Goal: Find specific page/section: Find specific page/section

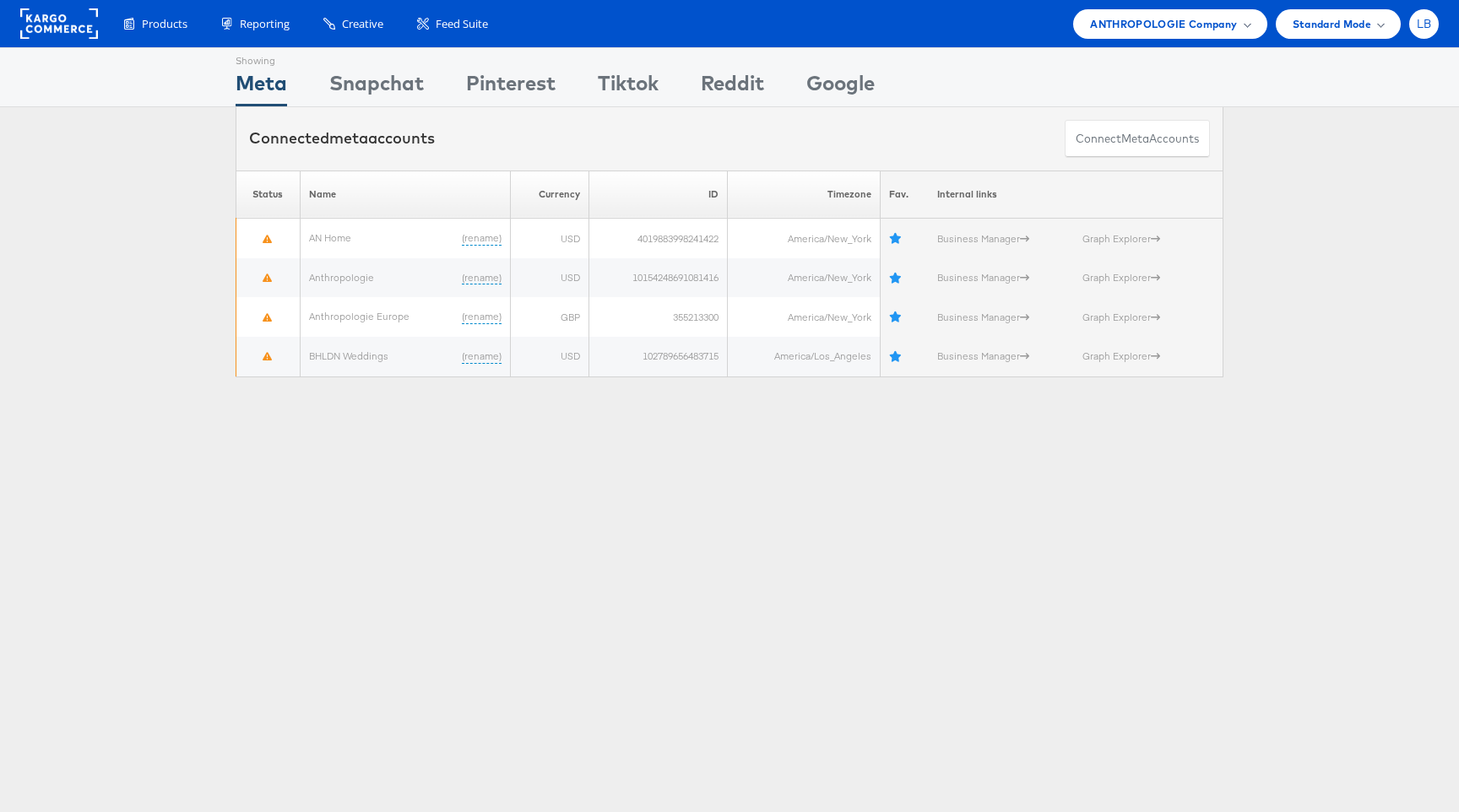
click at [1429, 31] on div "LB" at bounding box center [1423, 23] width 30 height 30
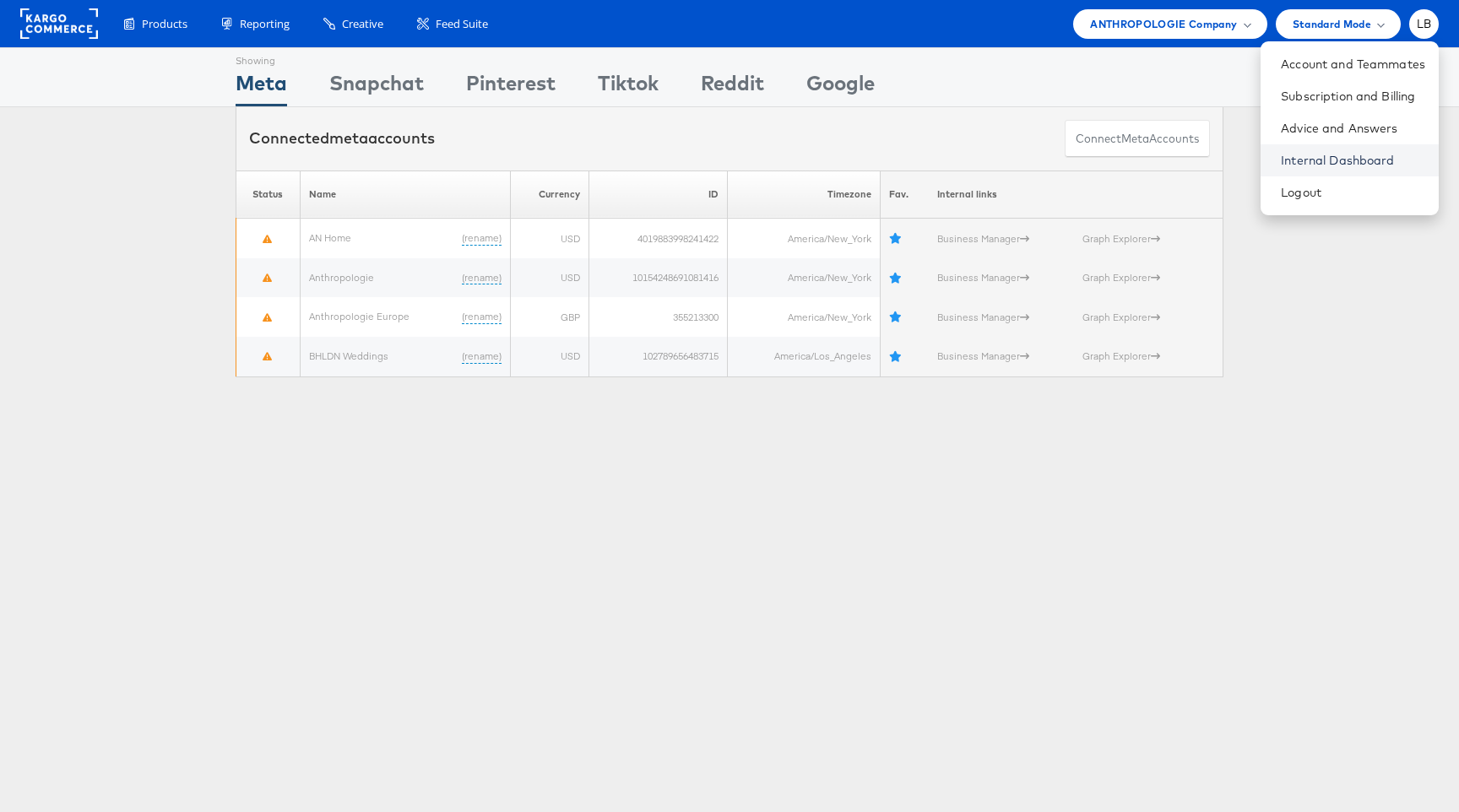
click at [1355, 165] on link "Internal Dashboard" at bounding box center [1352, 160] width 144 height 17
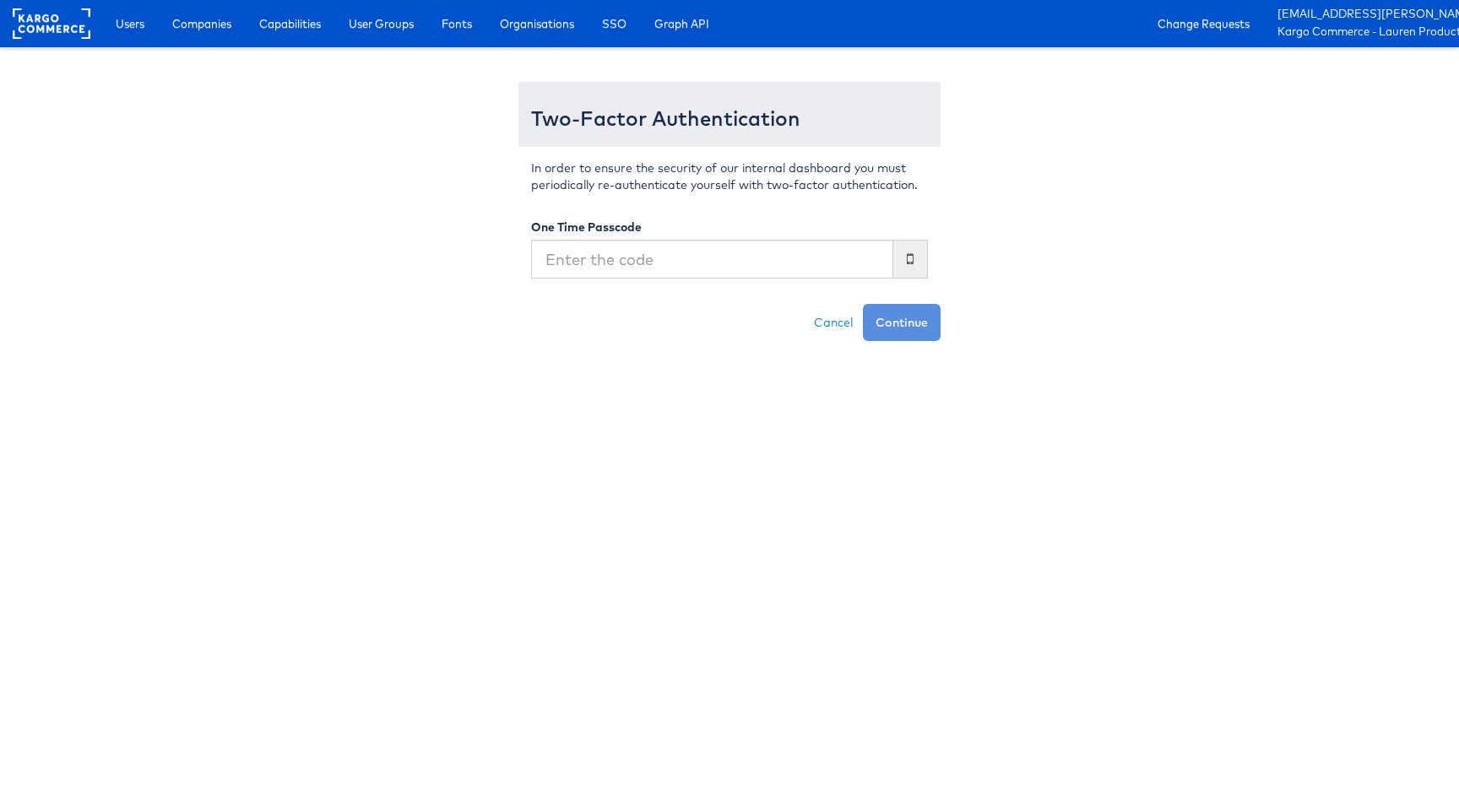
click at [798, 256] on input "text" at bounding box center [712, 259] width 362 height 39
click at [761, 270] on input "text" at bounding box center [712, 259] width 362 height 39
type input "081278"
click at [928, 328] on button "Continue" at bounding box center [902, 322] width 78 height 37
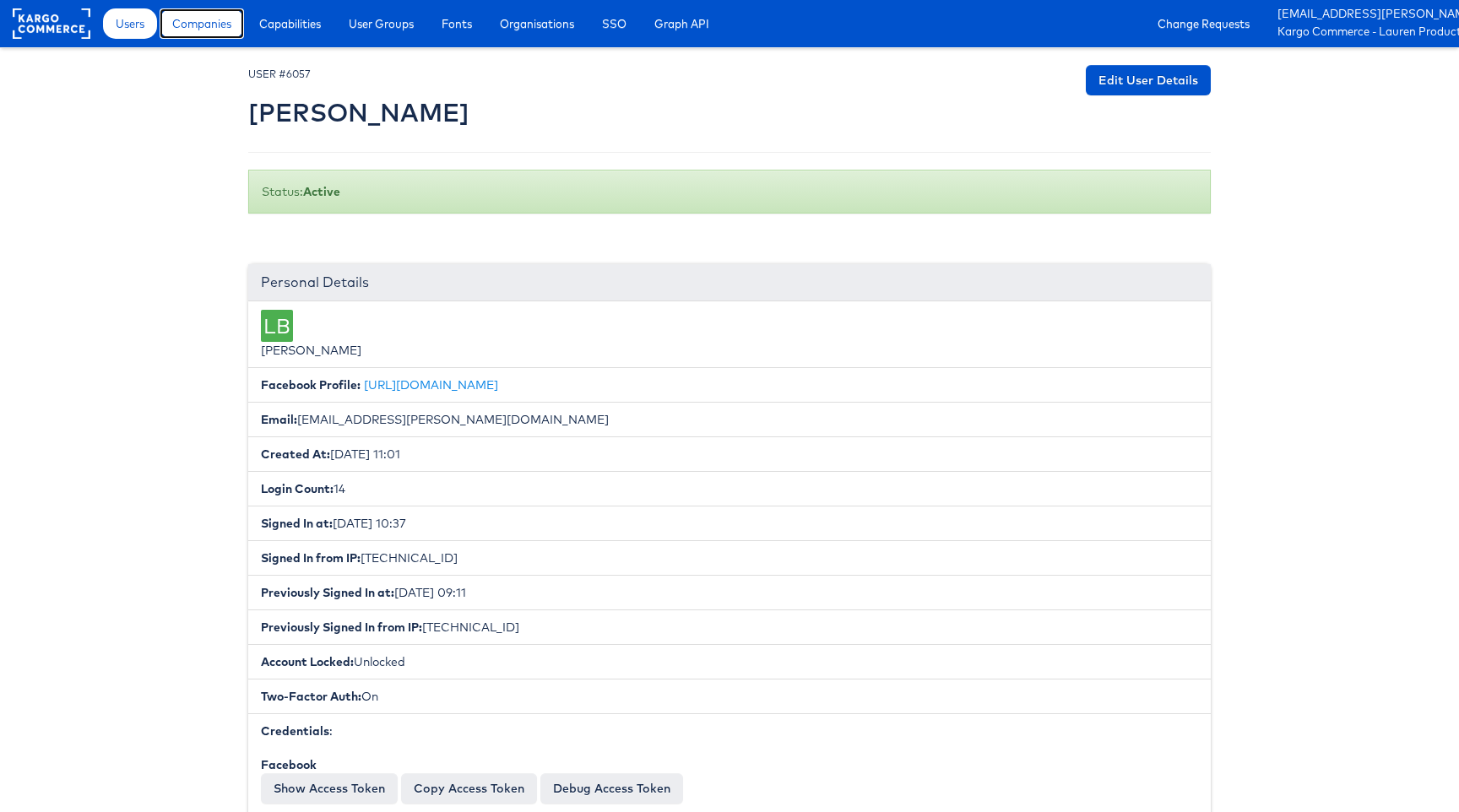
click at [194, 30] on span "Companies" at bounding box center [202, 23] width 59 height 17
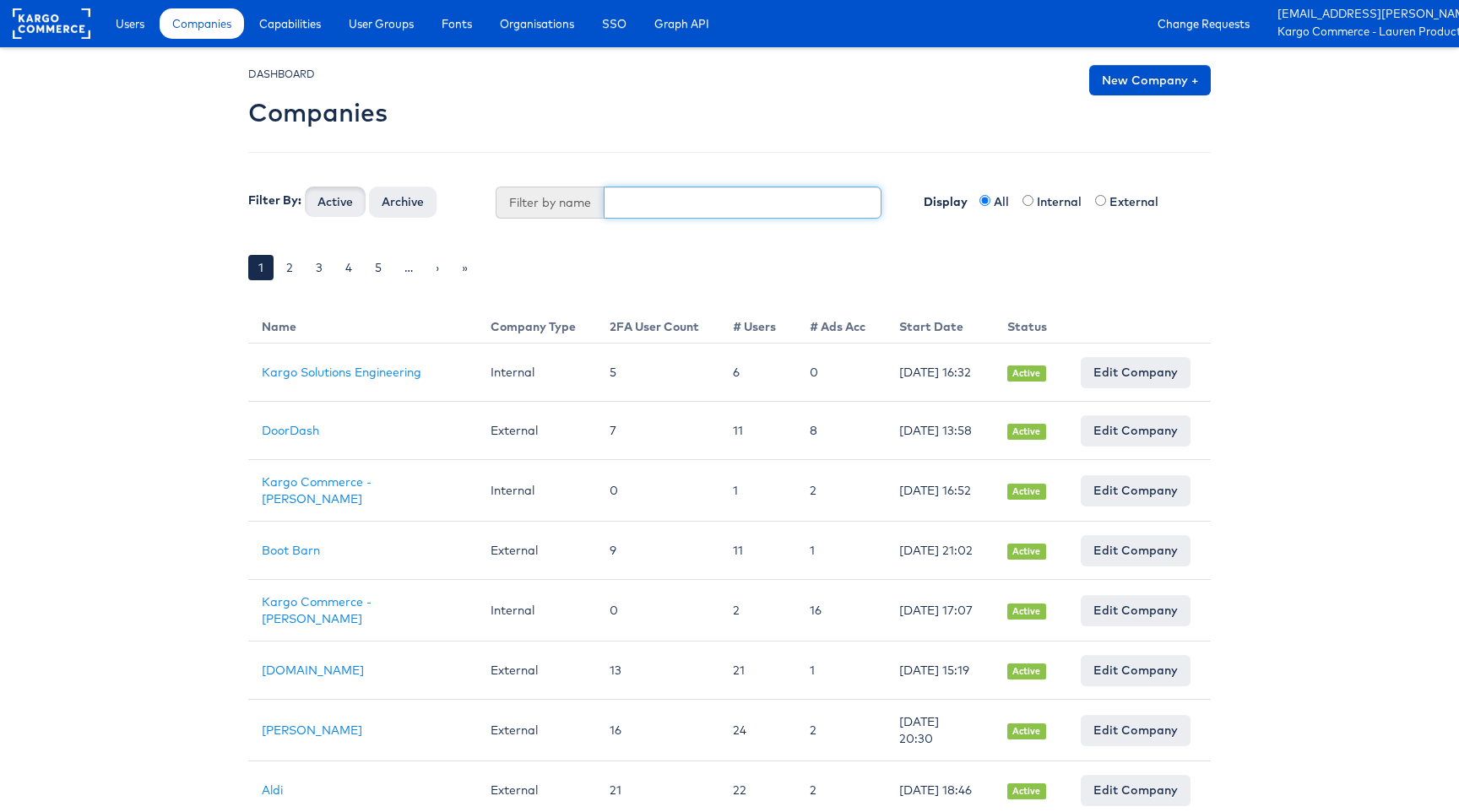
click at [633, 199] on input "text" at bounding box center [743, 203] width 279 height 32
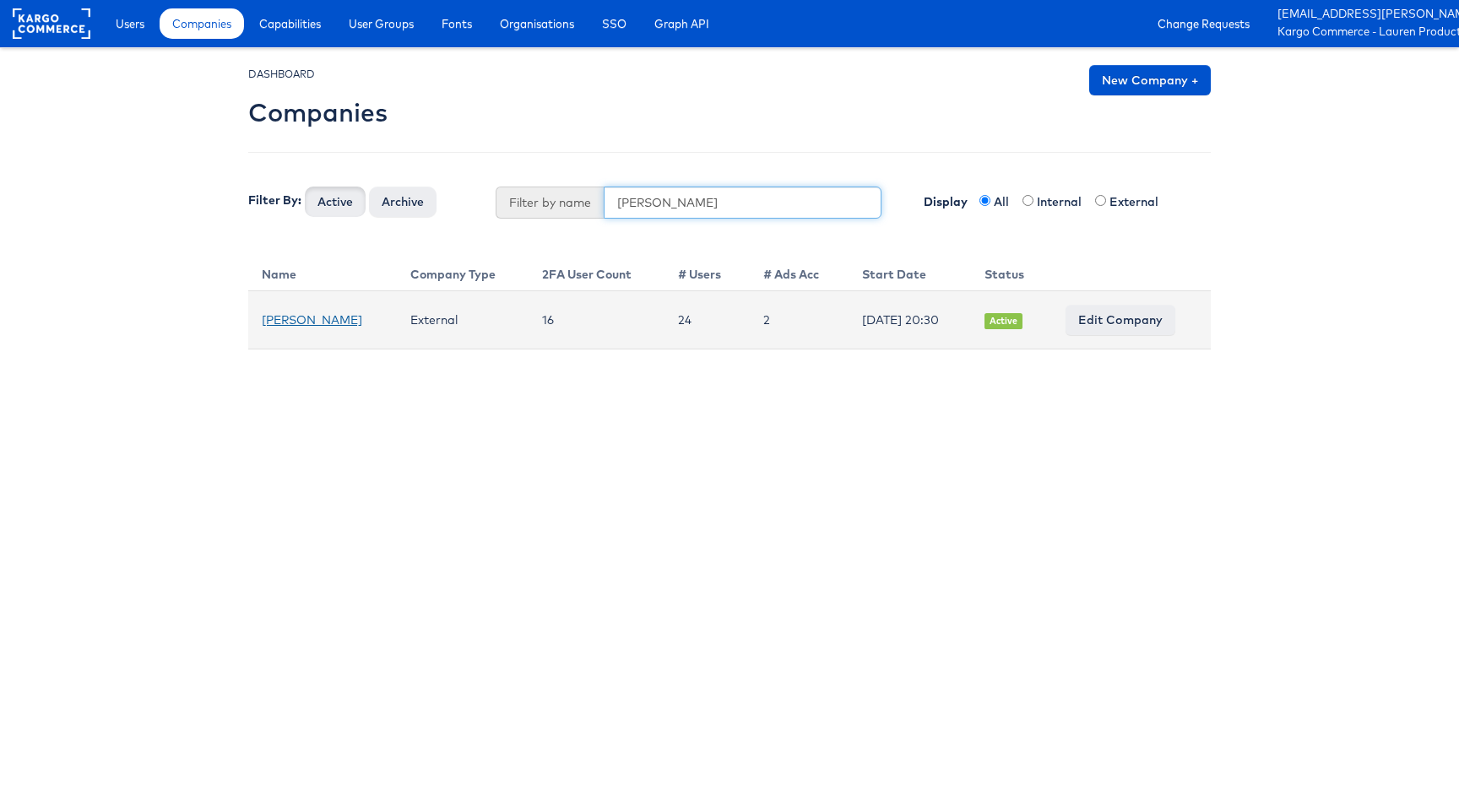
type input "[PERSON_NAME]"
click at [266, 325] on link "[PERSON_NAME]" at bounding box center [312, 320] width 100 height 15
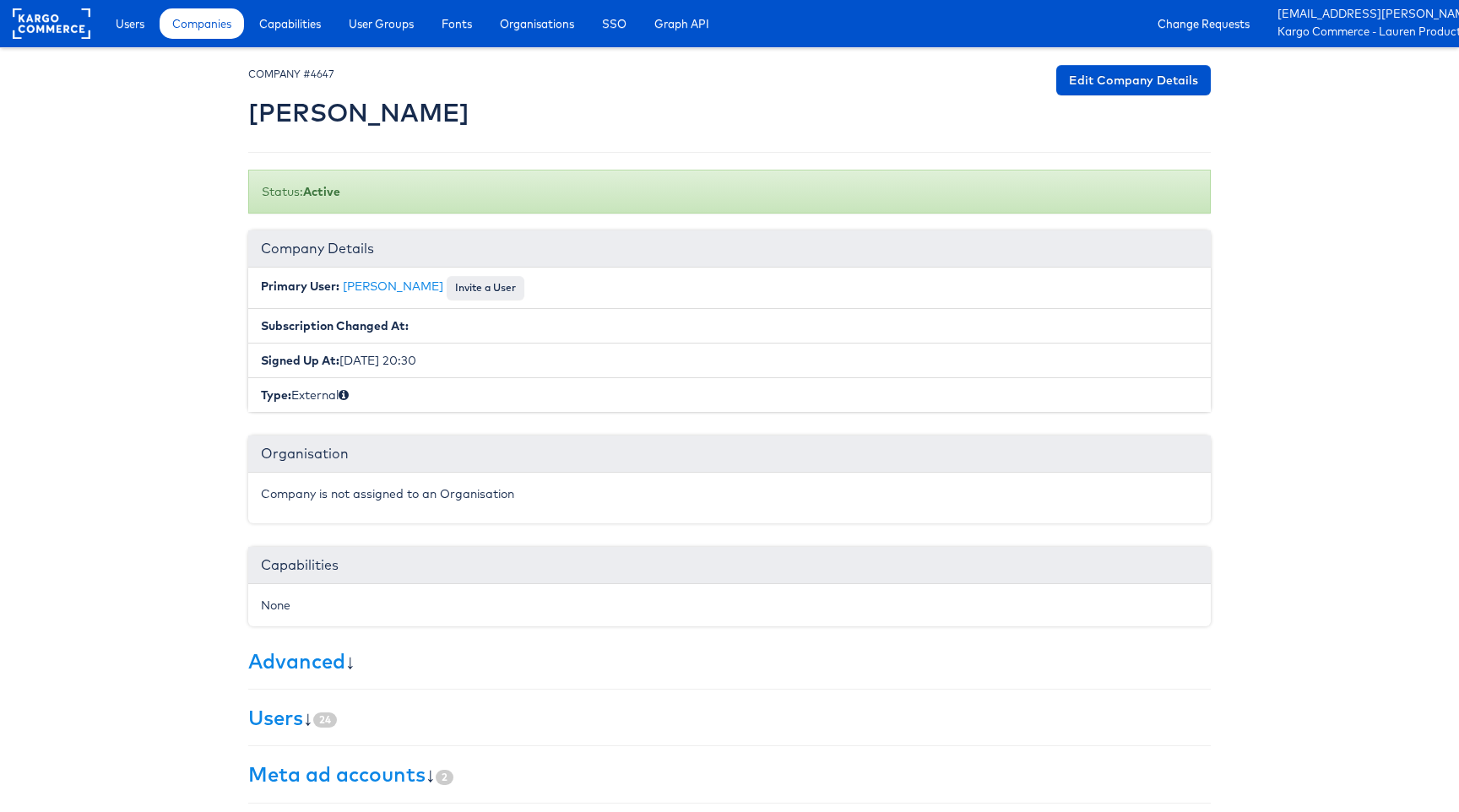
scroll to position [179, 0]
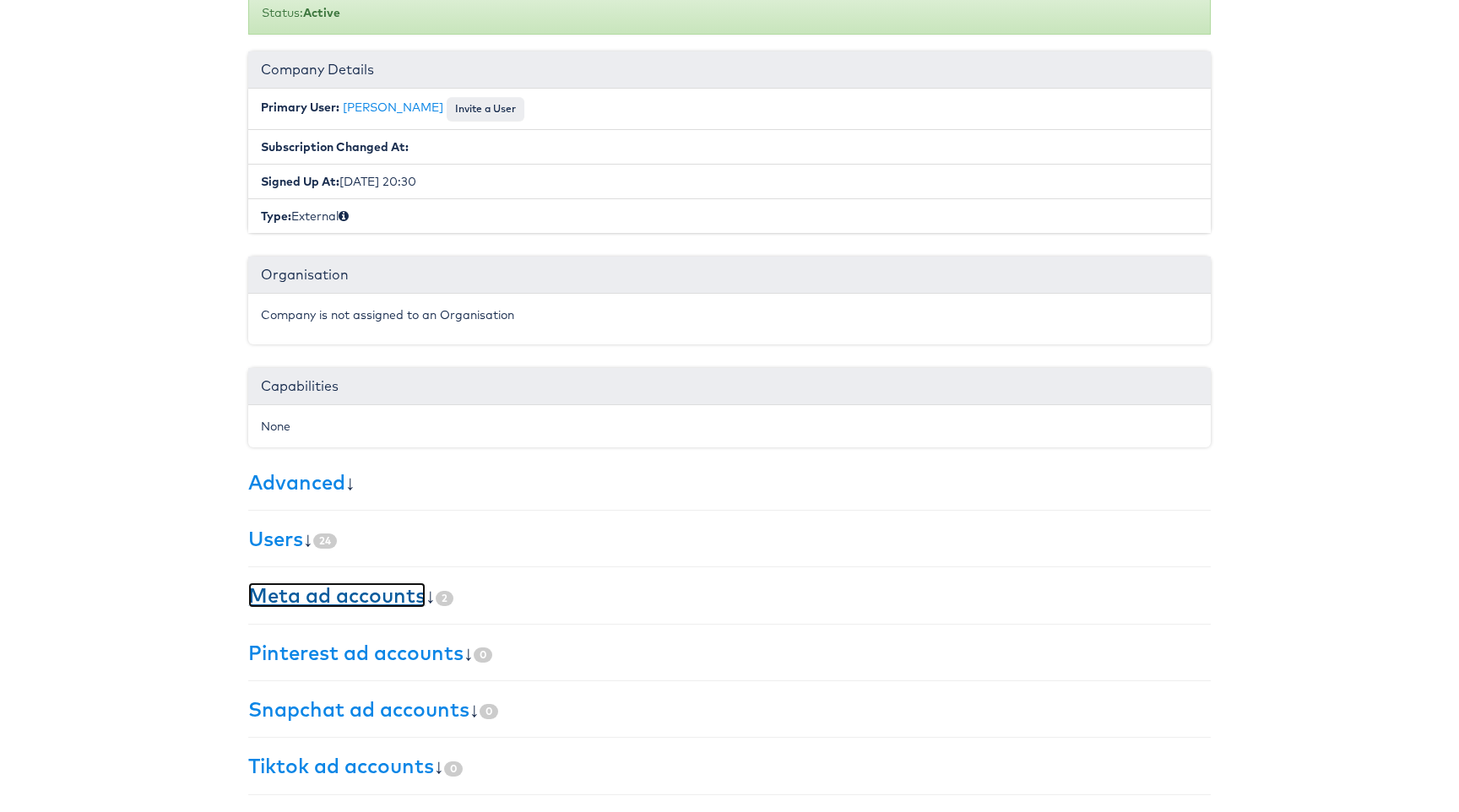
click at [300, 591] on link "Meta ad accounts" at bounding box center [337, 595] width 177 height 25
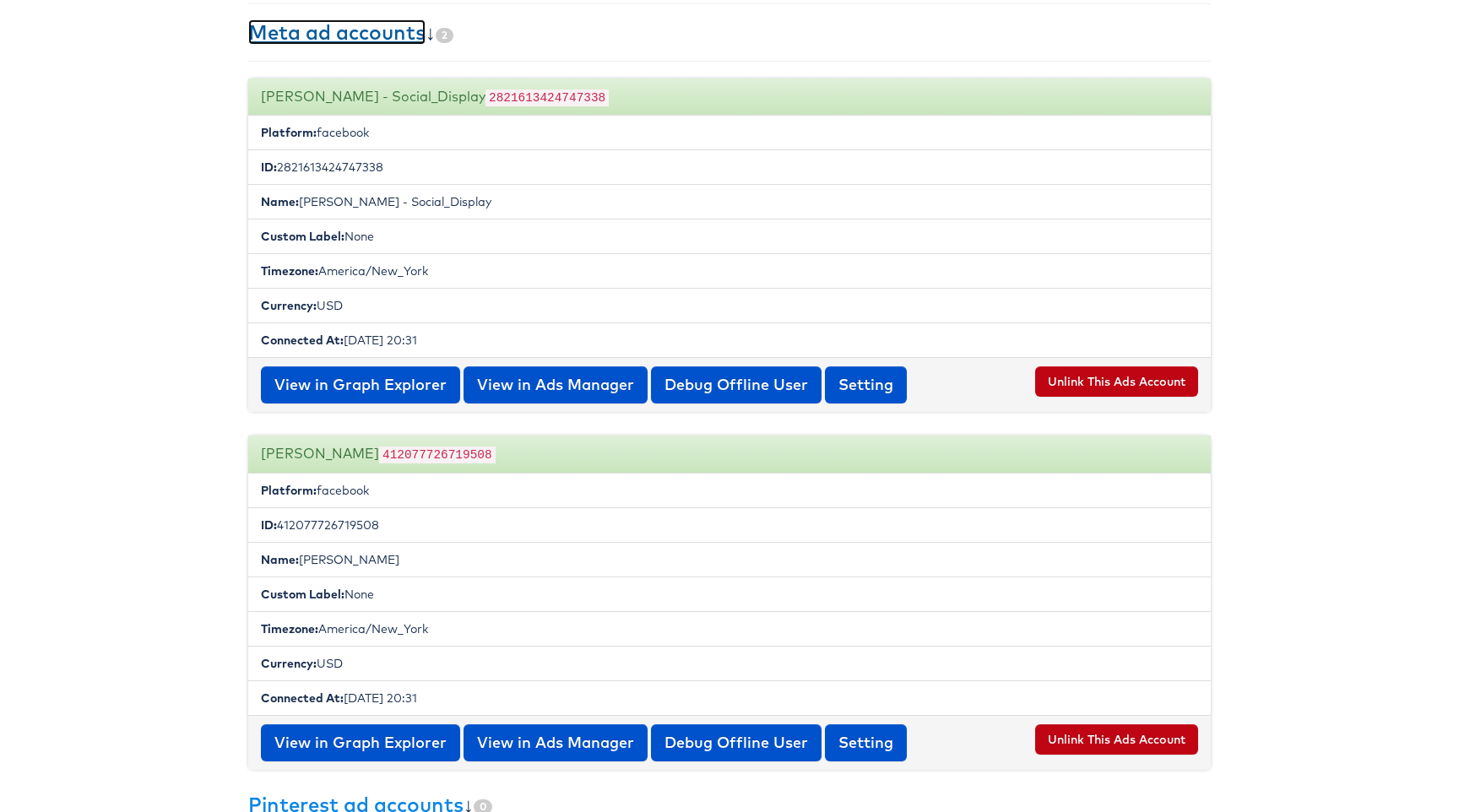
scroll to position [695, 0]
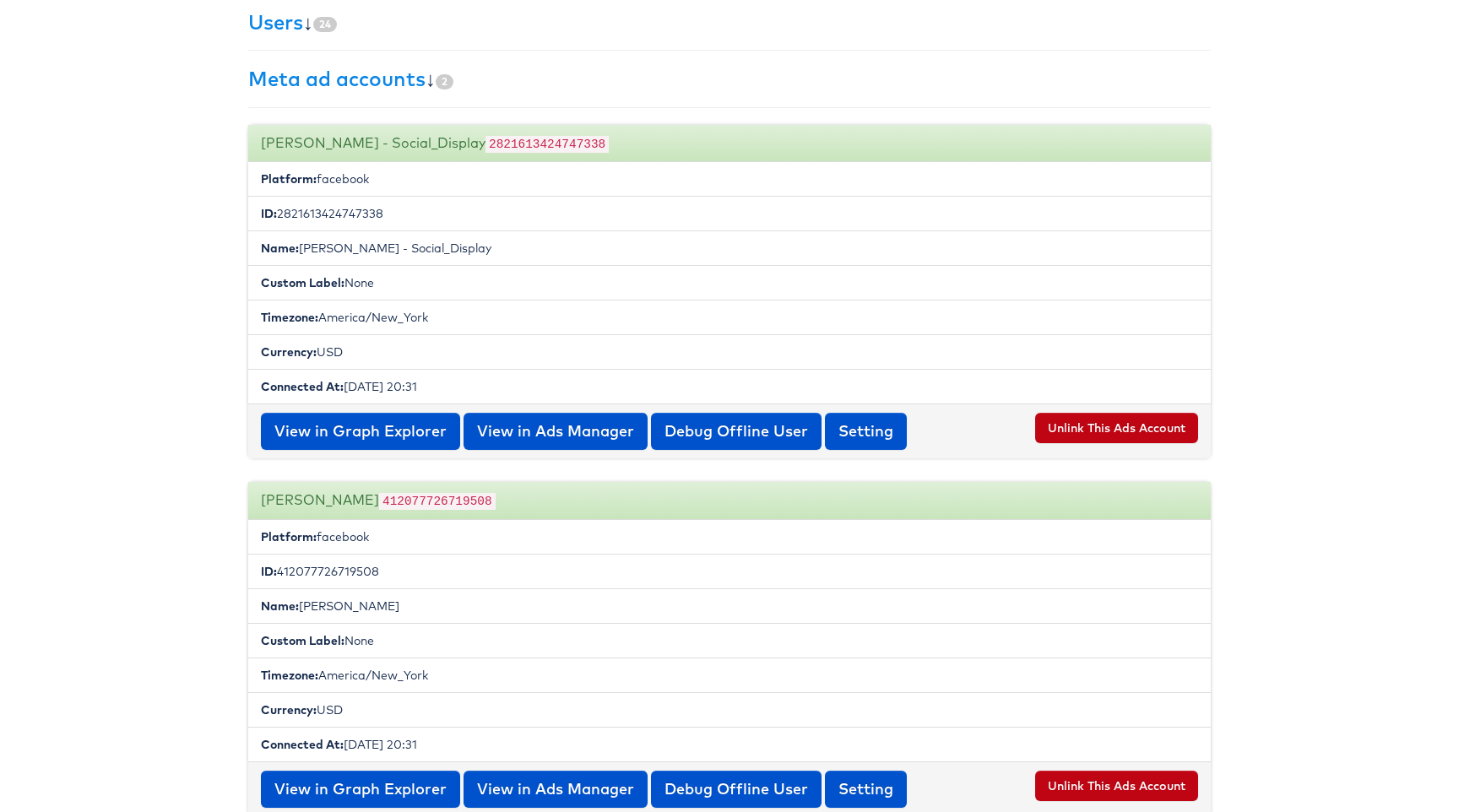
click at [486, 143] on code "2821613424747338" at bounding box center [548, 144] width 124 height 17
copy div "Belk - Social_Display 2821613424747338"
click at [310, 502] on div "Belk - Coop 412077726719508" at bounding box center [730, 501] width 963 height 38
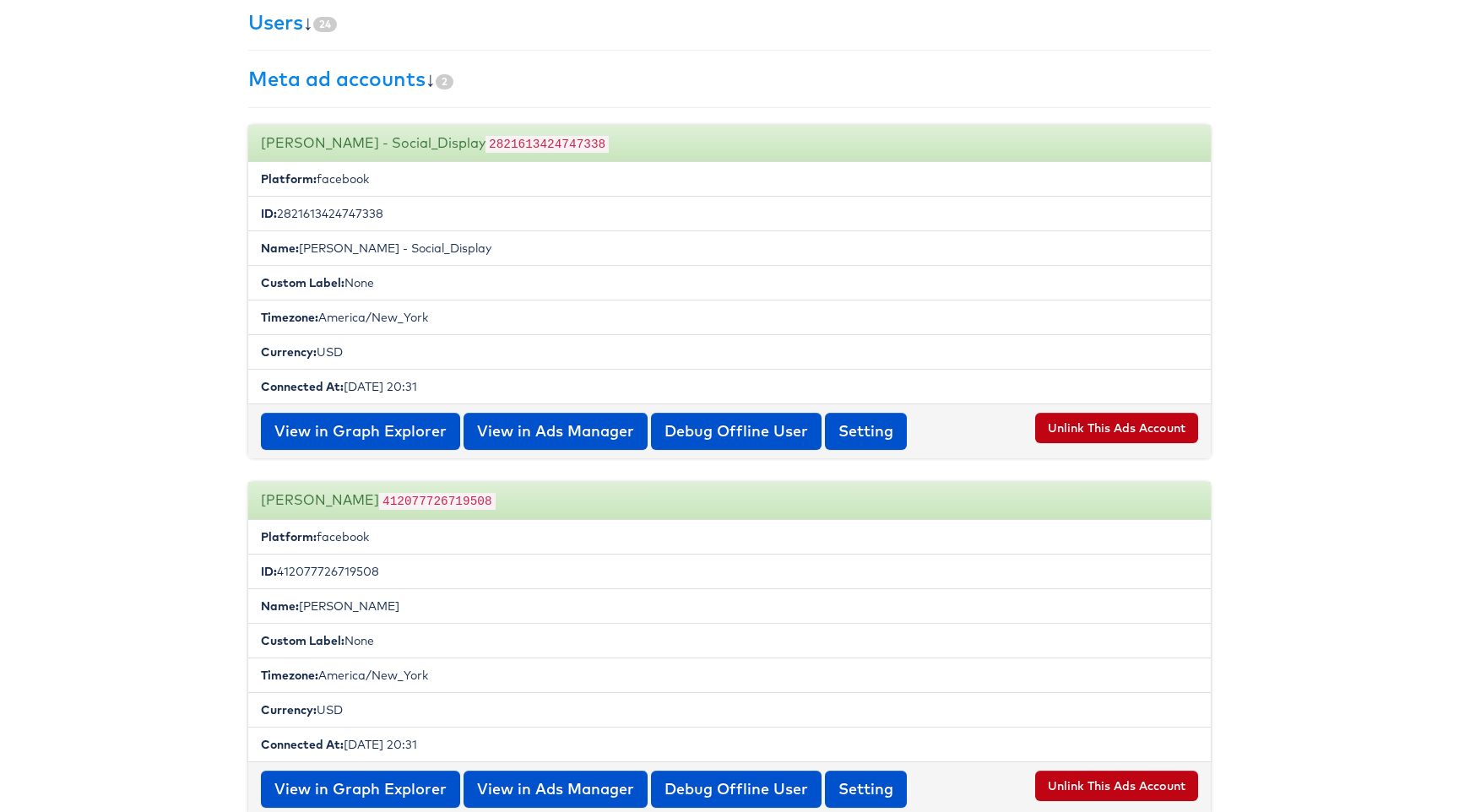
click at [310, 502] on div "Belk - Coop 412077726719508" at bounding box center [730, 501] width 963 height 38
copy div "Belk - Coop 412077726719508"
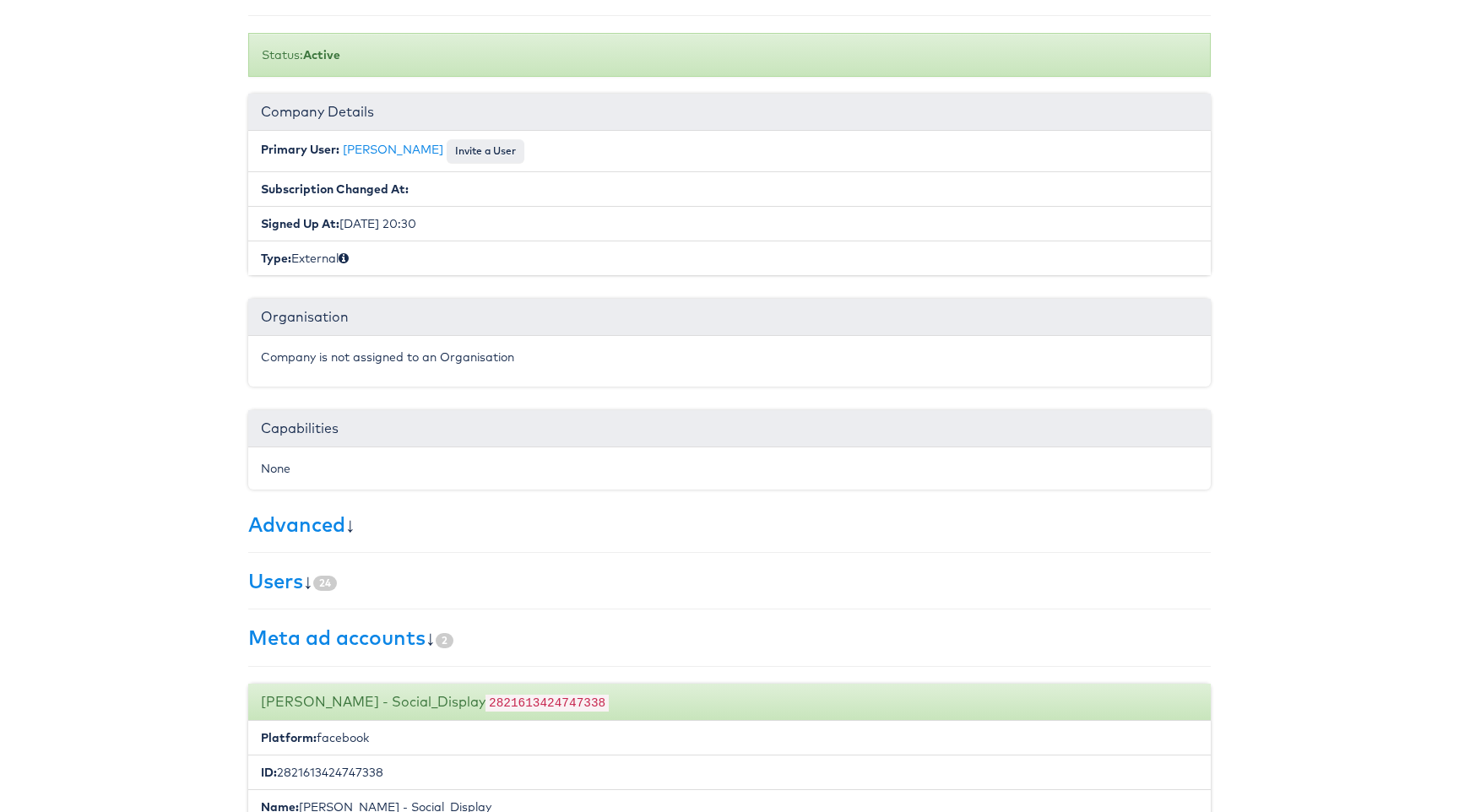
scroll to position [0, 0]
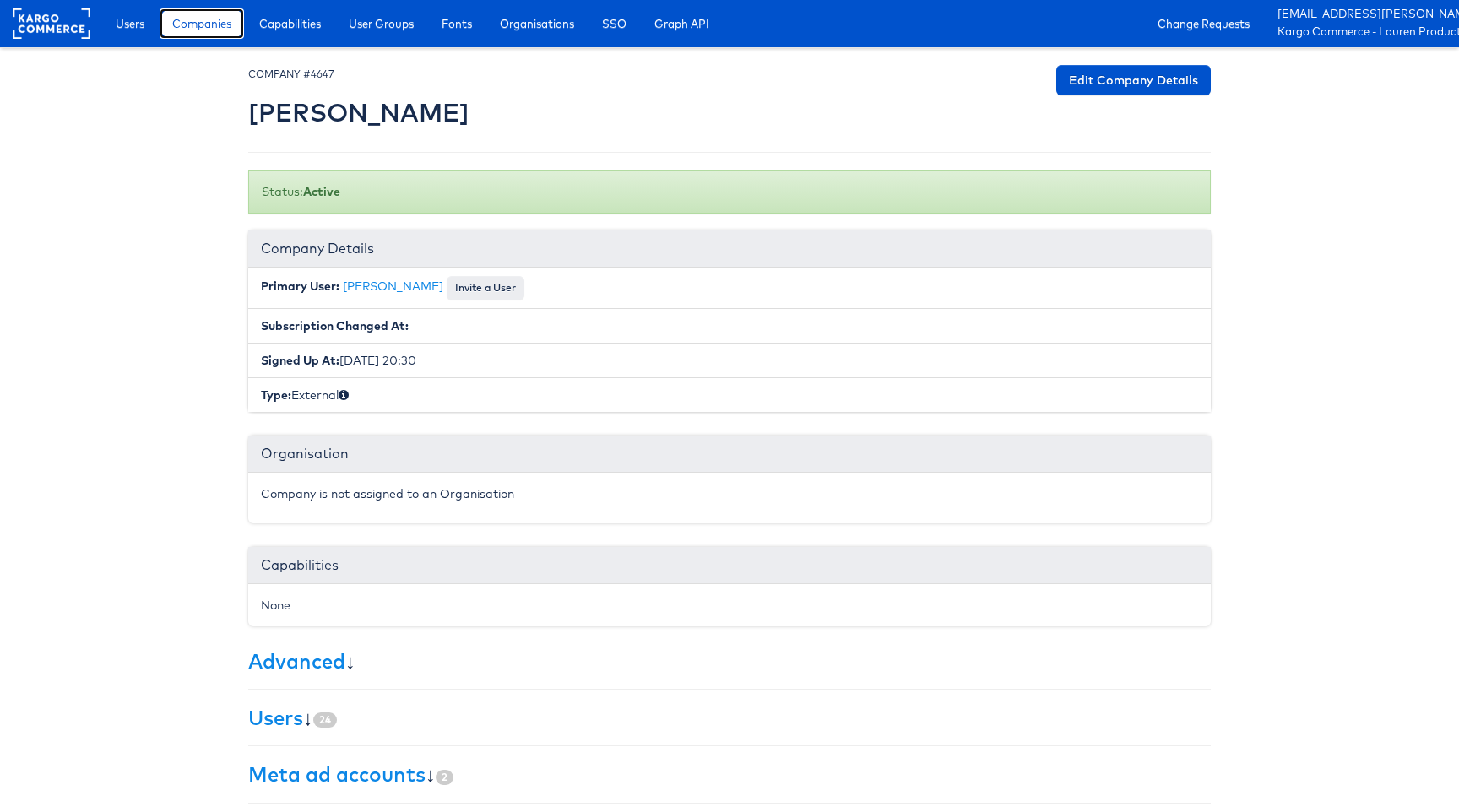
click at [197, 36] on link "Companies" at bounding box center [202, 23] width 84 height 30
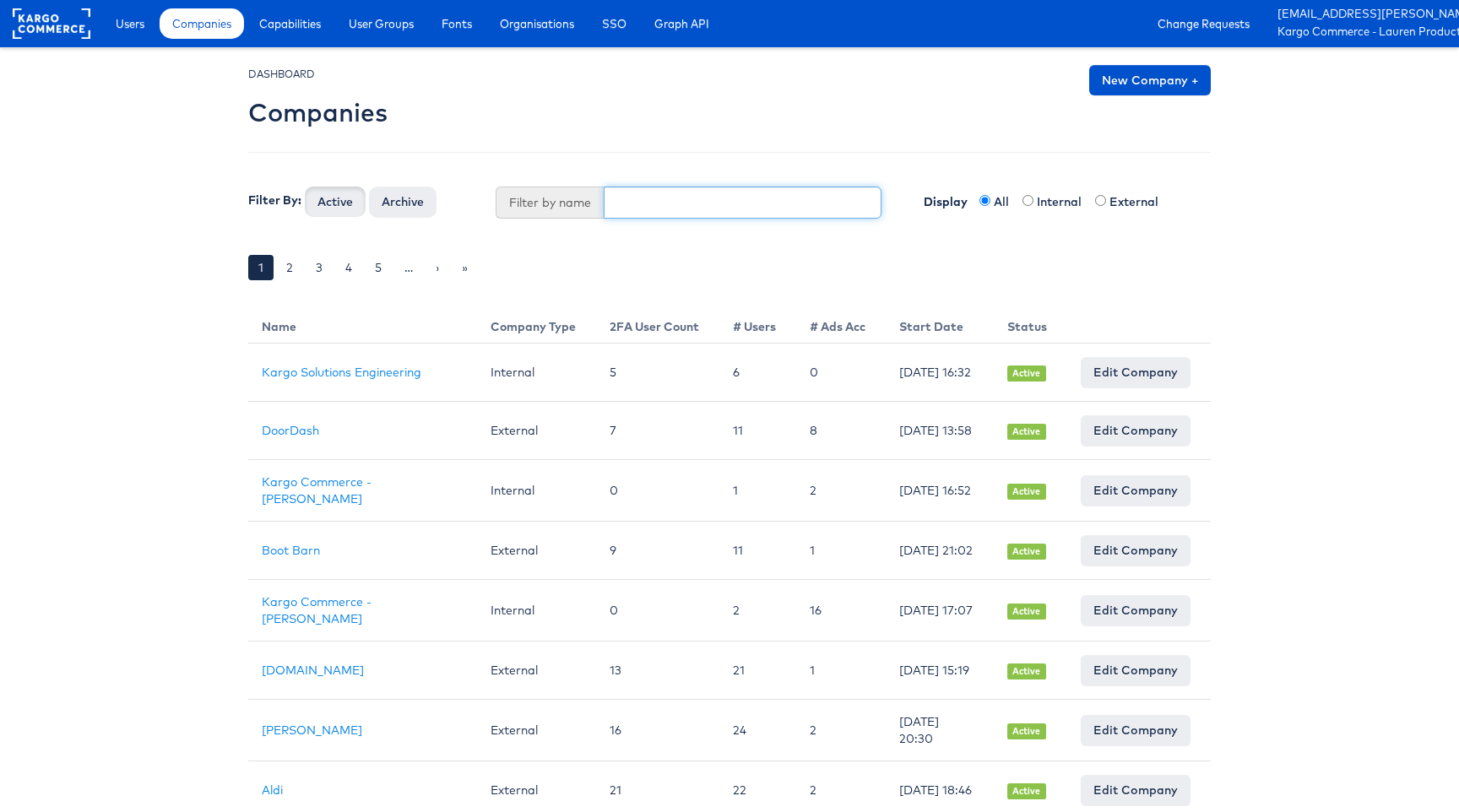
click at [632, 202] on input "text" at bounding box center [743, 203] width 279 height 32
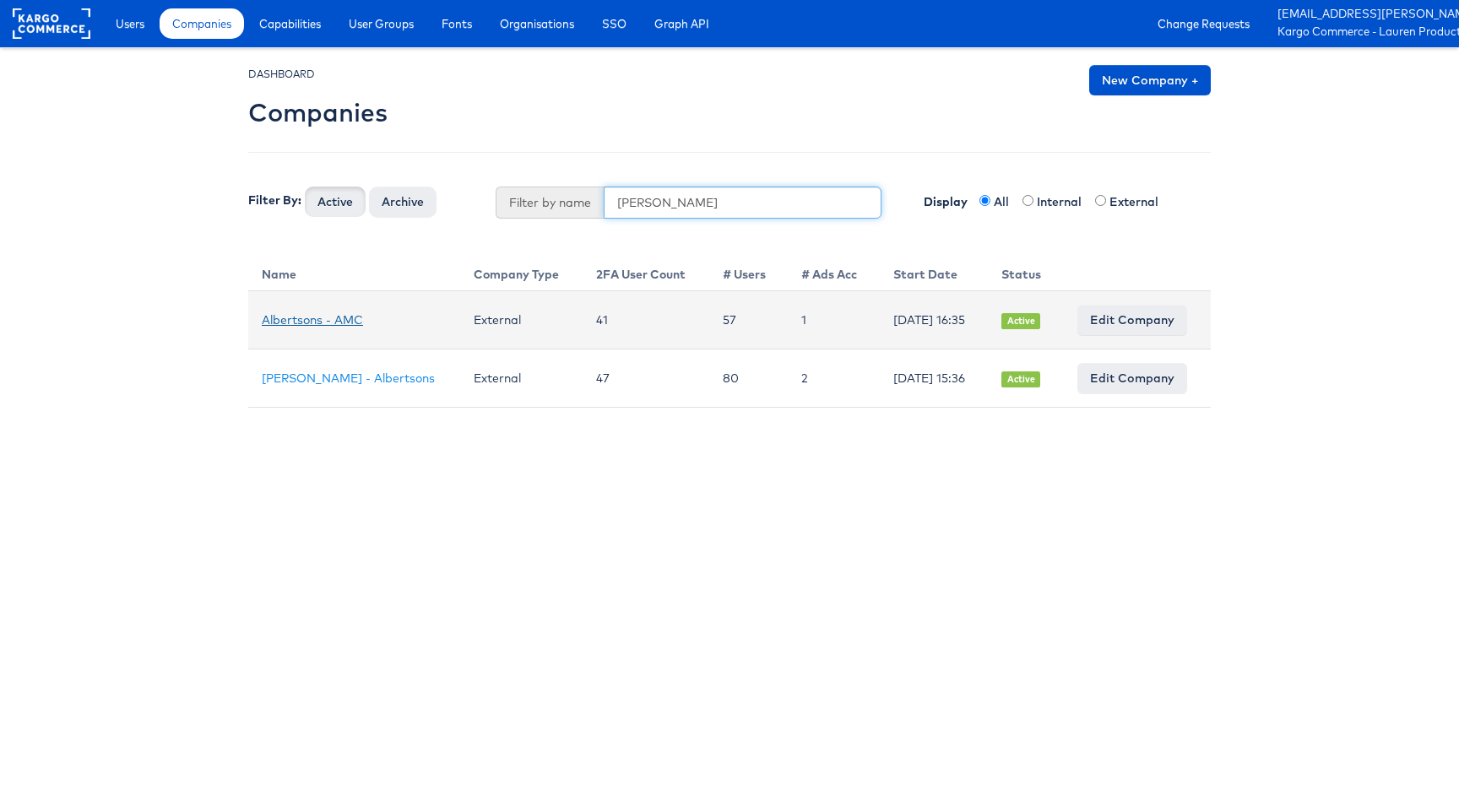
type input "[PERSON_NAME]"
click at [327, 320] on link "Albertsons - AMC" at bounding box center [312, 320] width 101 height 15
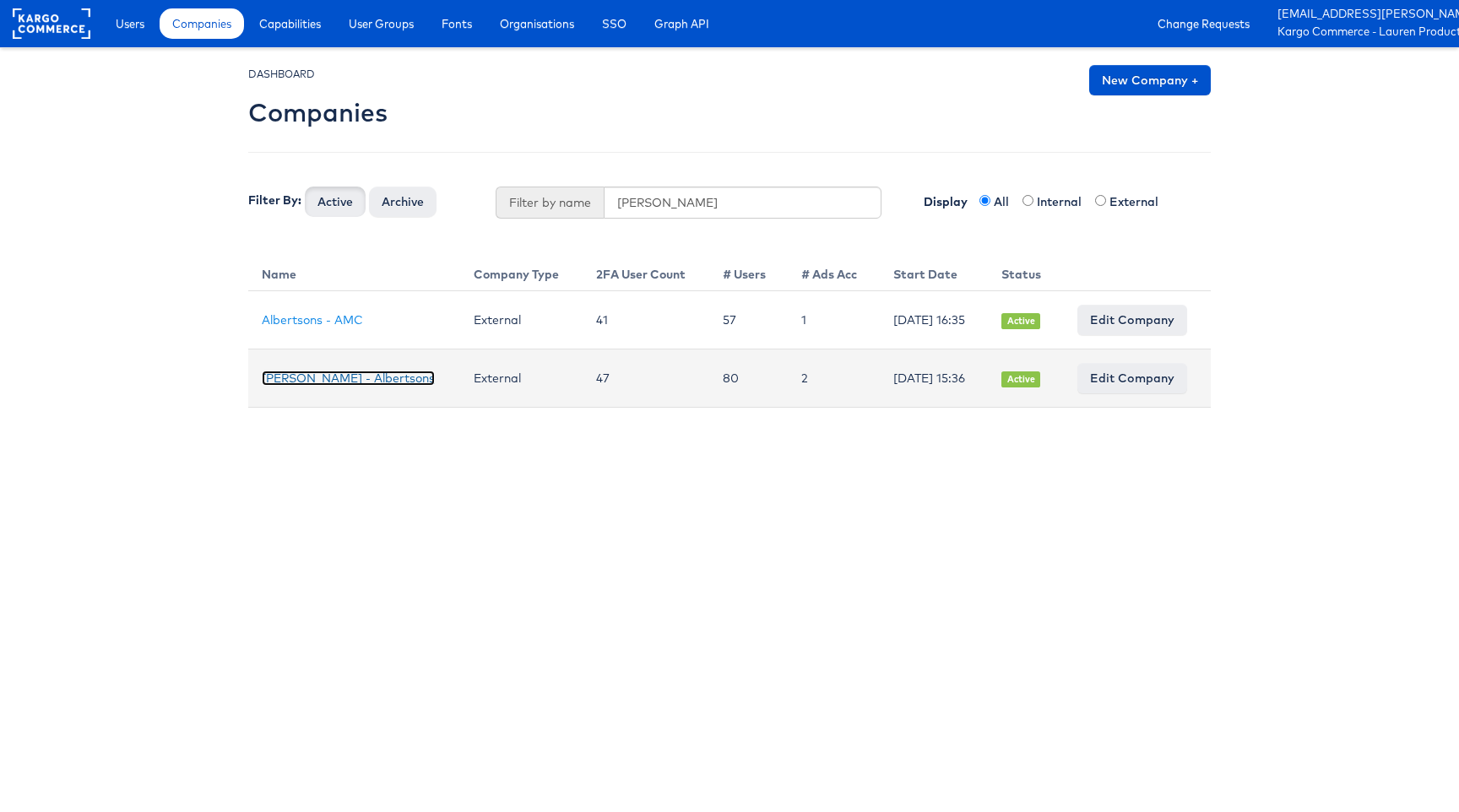
click at [313, 377] on link "[PERSON_NAME] - Albertsons" at bounding box center [348, 378] width 173 height 15
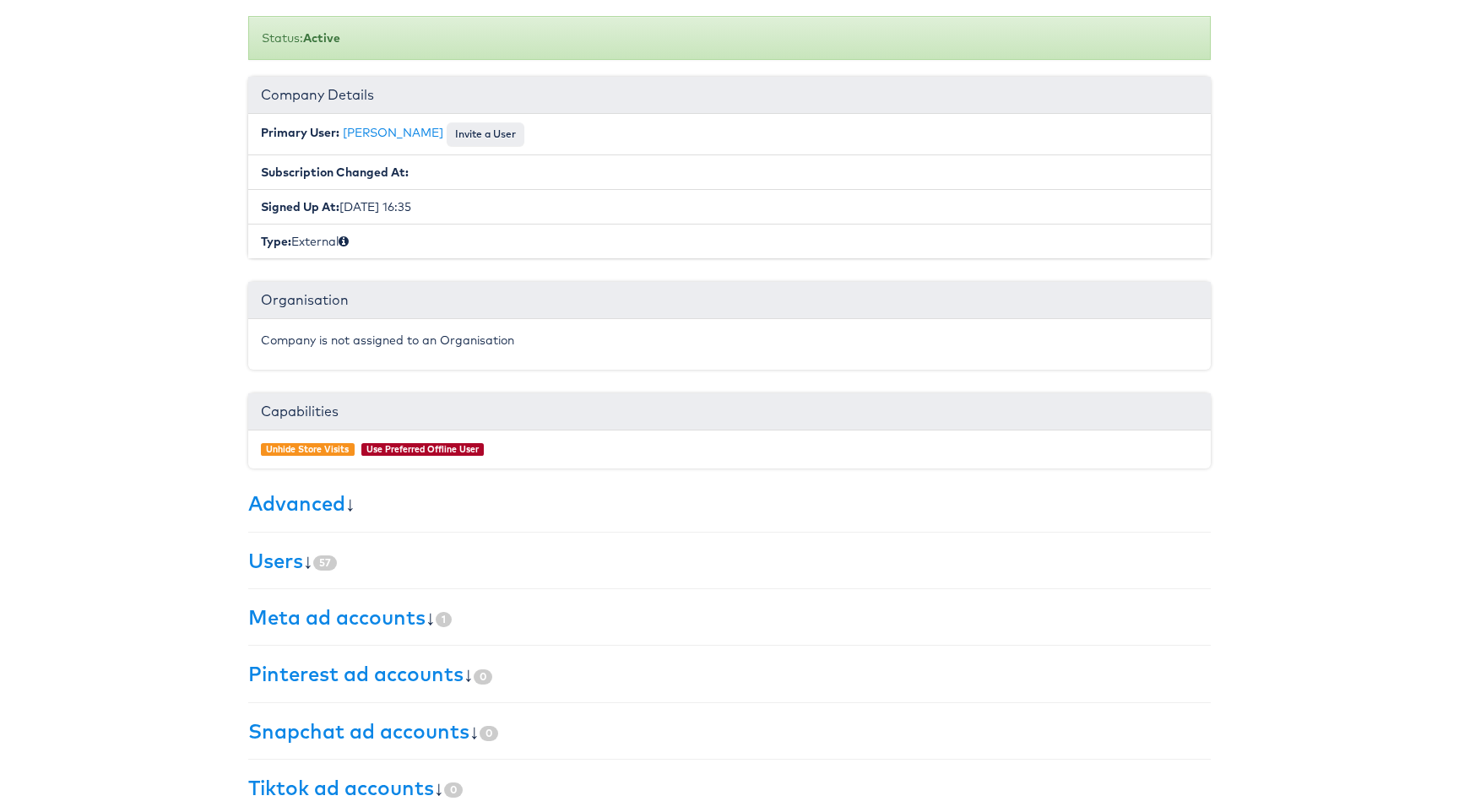
scroll to position [175, 0]
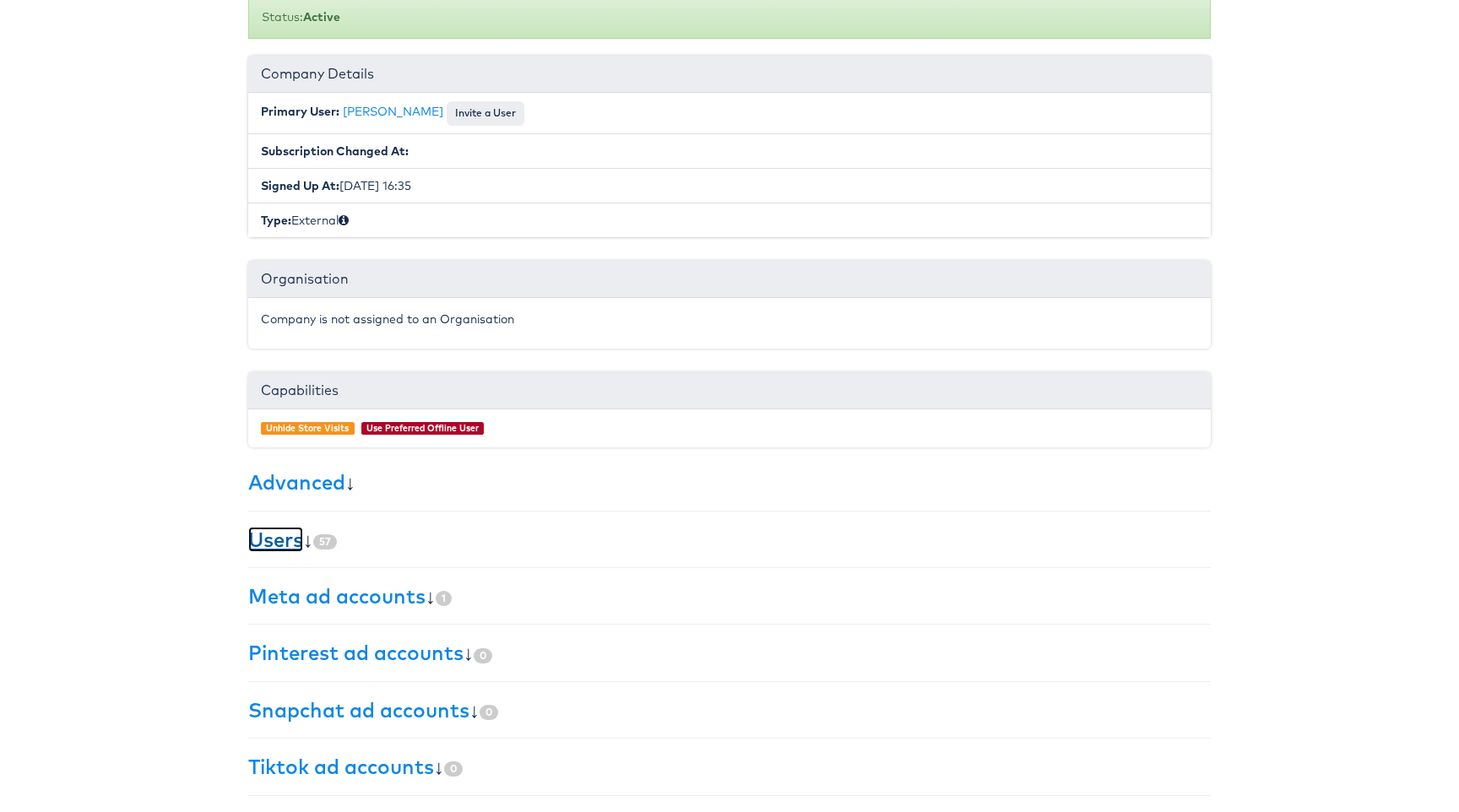
click at [272, 548] on link "Users" at bounding box center [275, 540] width 55 height 25
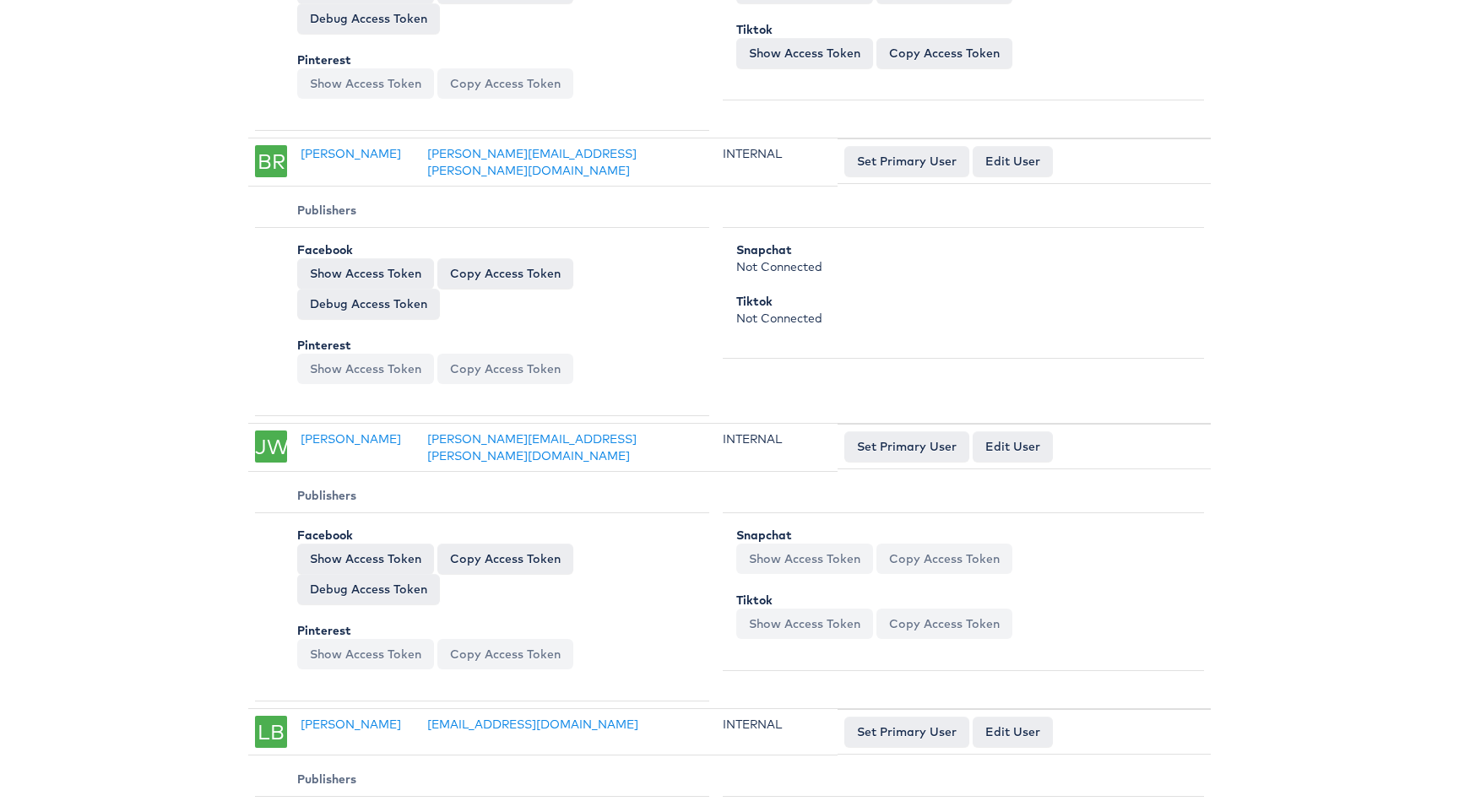
scroll to position [7580, 0]
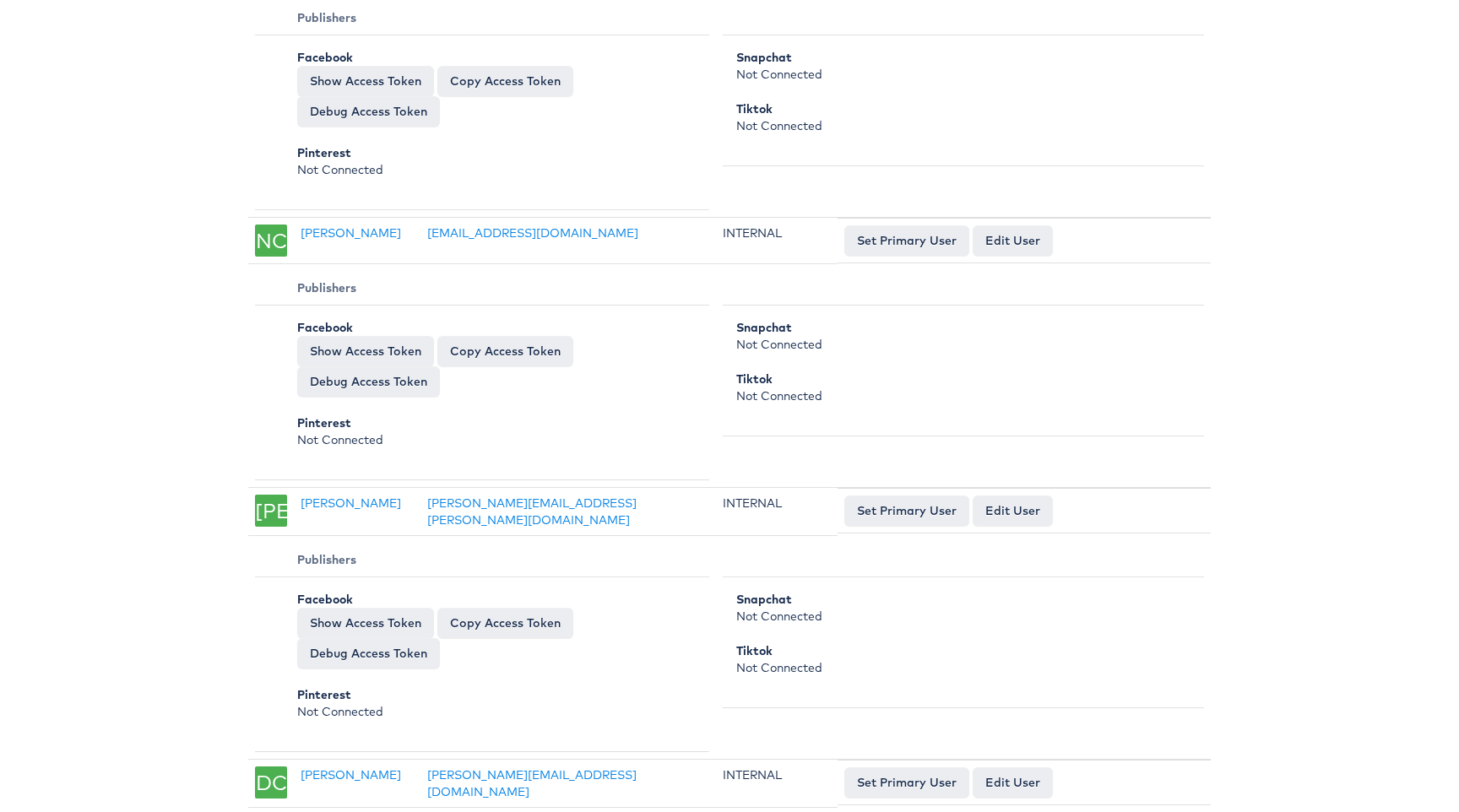
scroll to position [15796, 0]
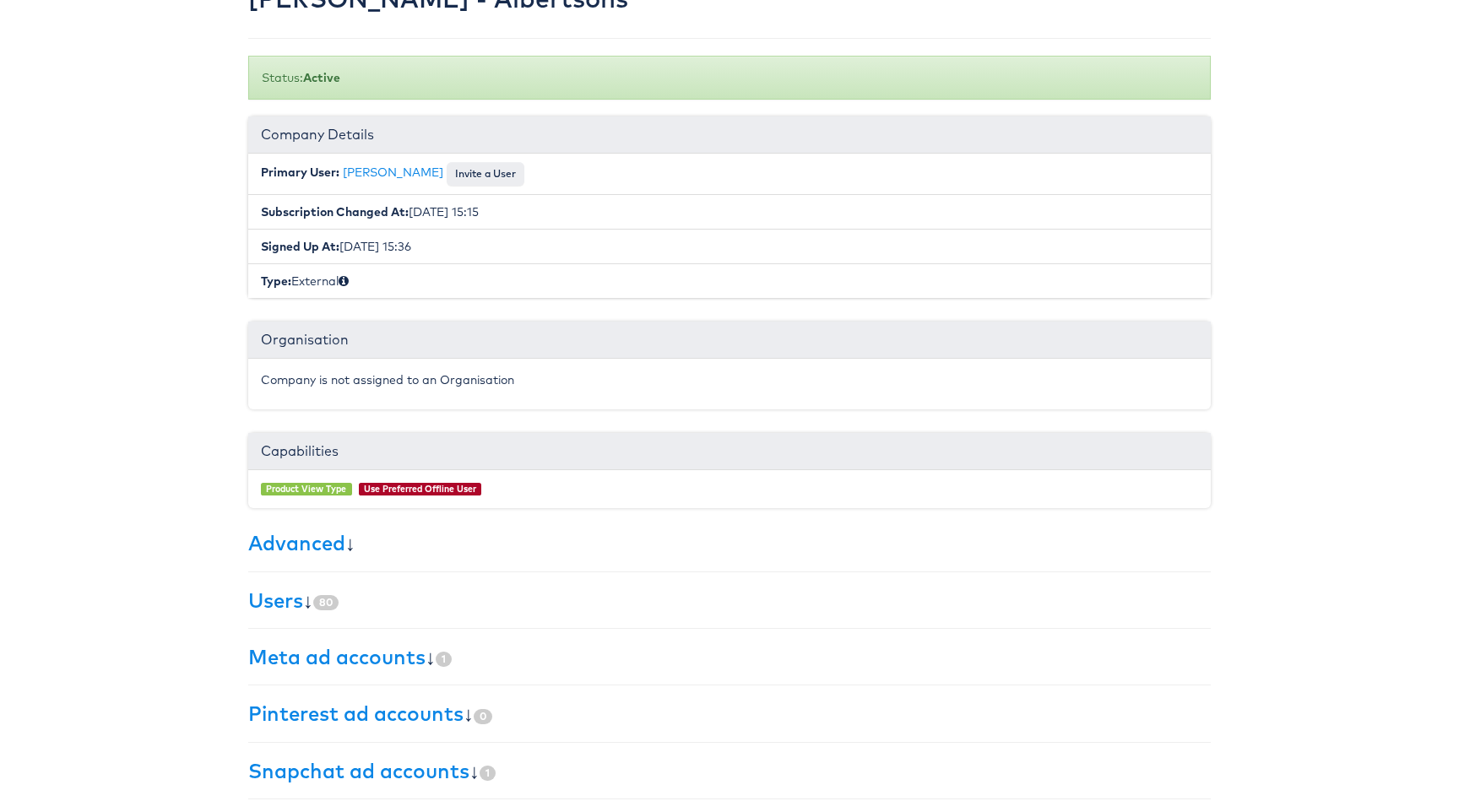
scroll to position [175, 0]
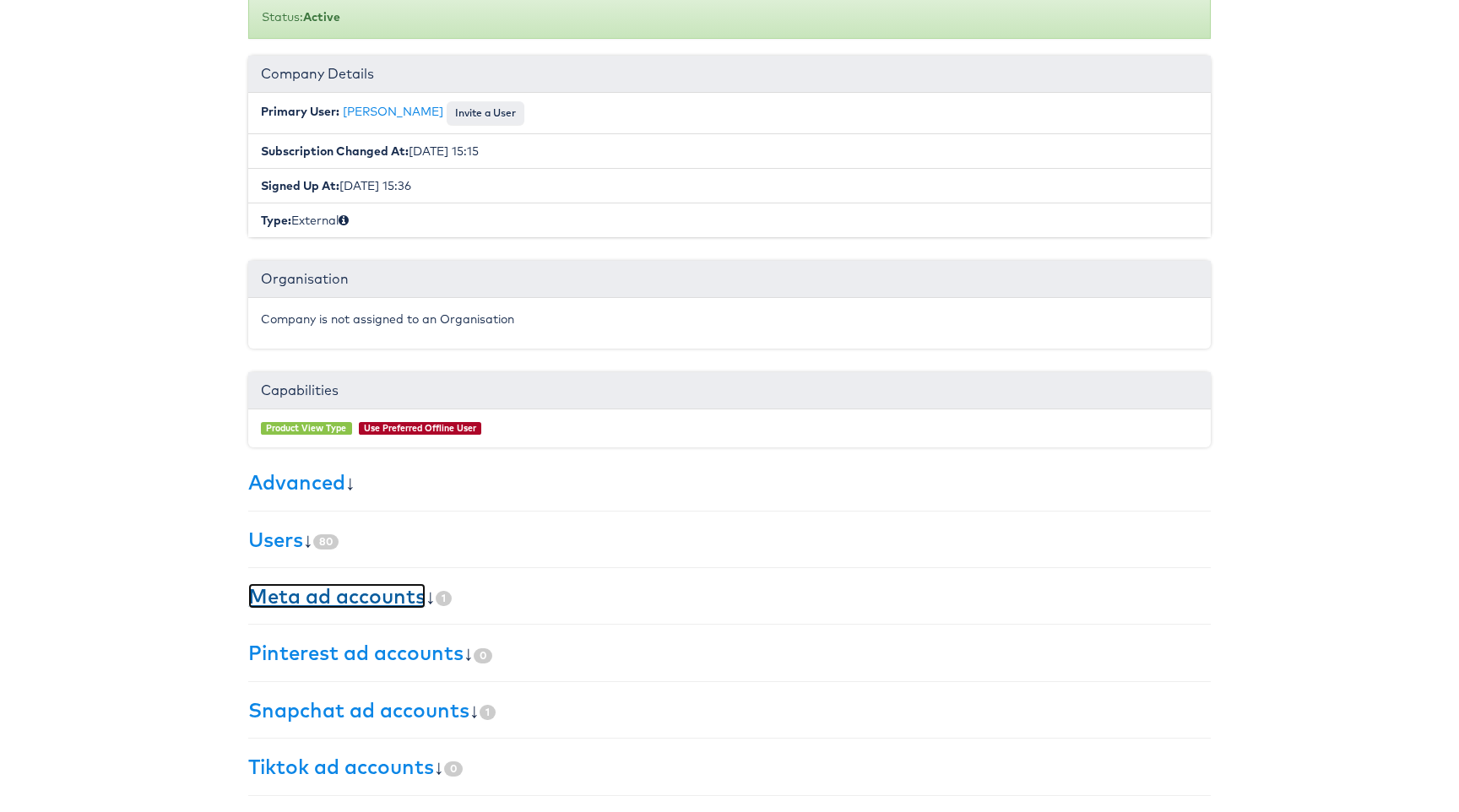
click at [293, 592] on link "Meta ad accounts" at bounding box center [337, 596] width 177 height 25
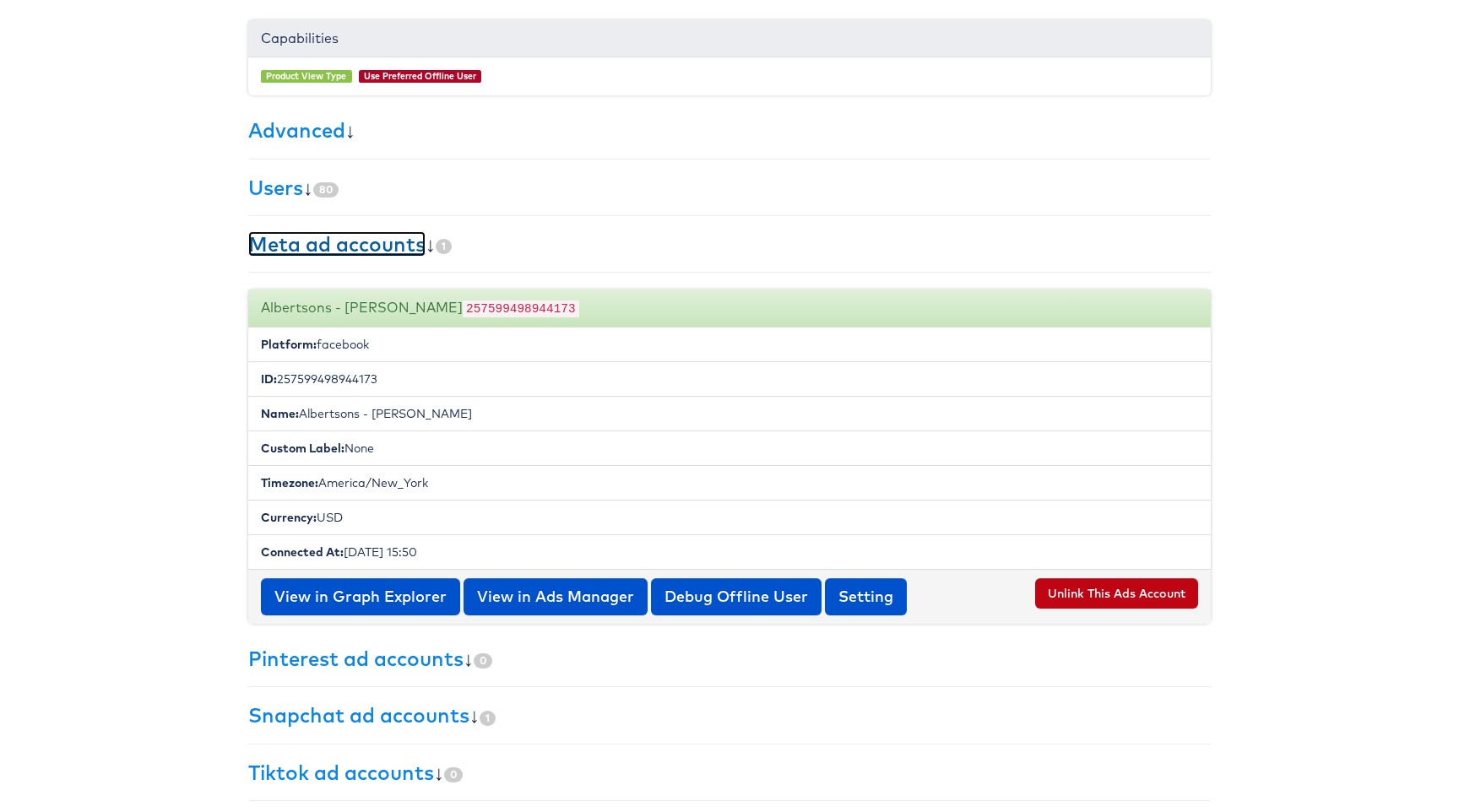
scroll to position [532, 0]
